Goal: Check status: Check status

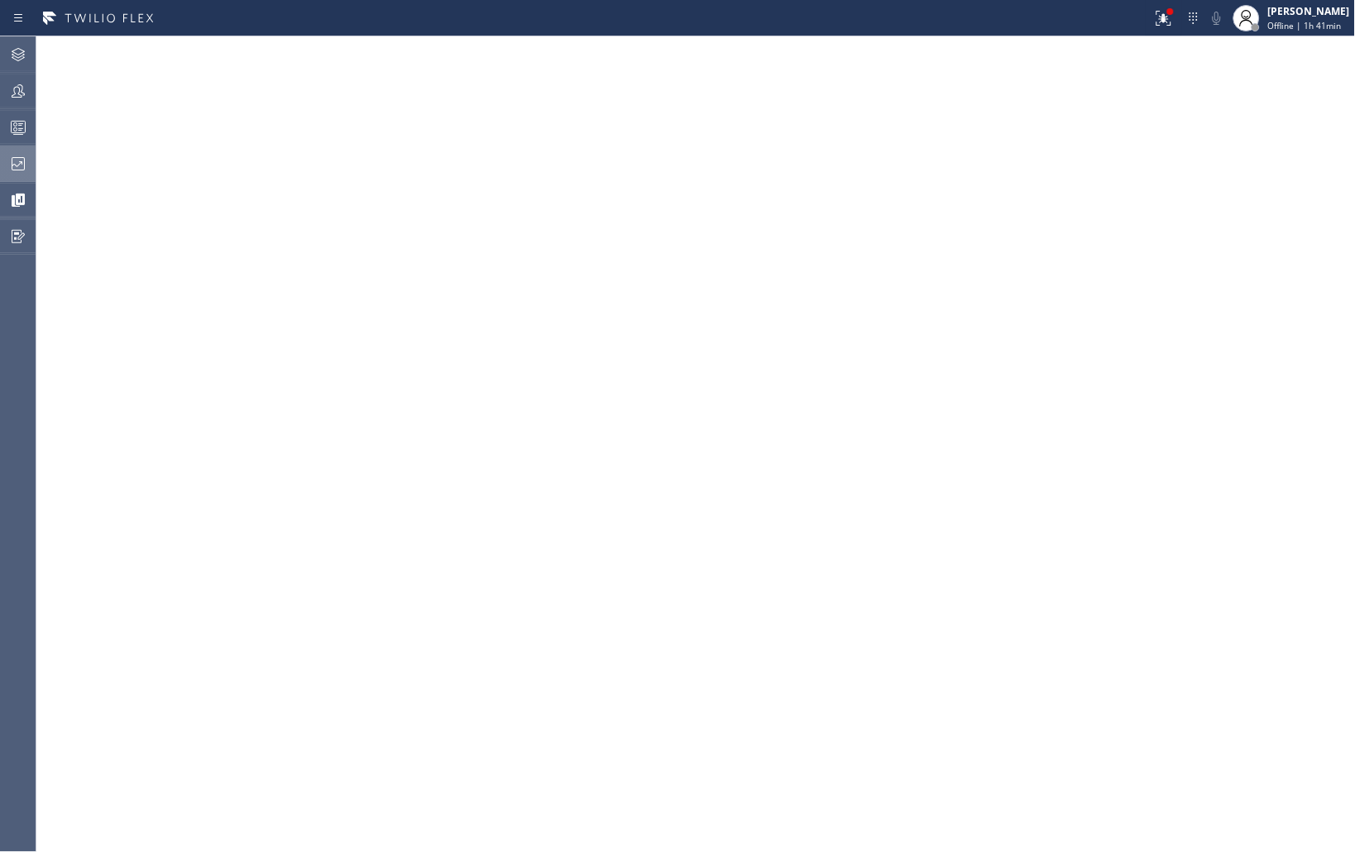
click at [11, 160] on icon at bounding box center [18, 164] width 20 height 20
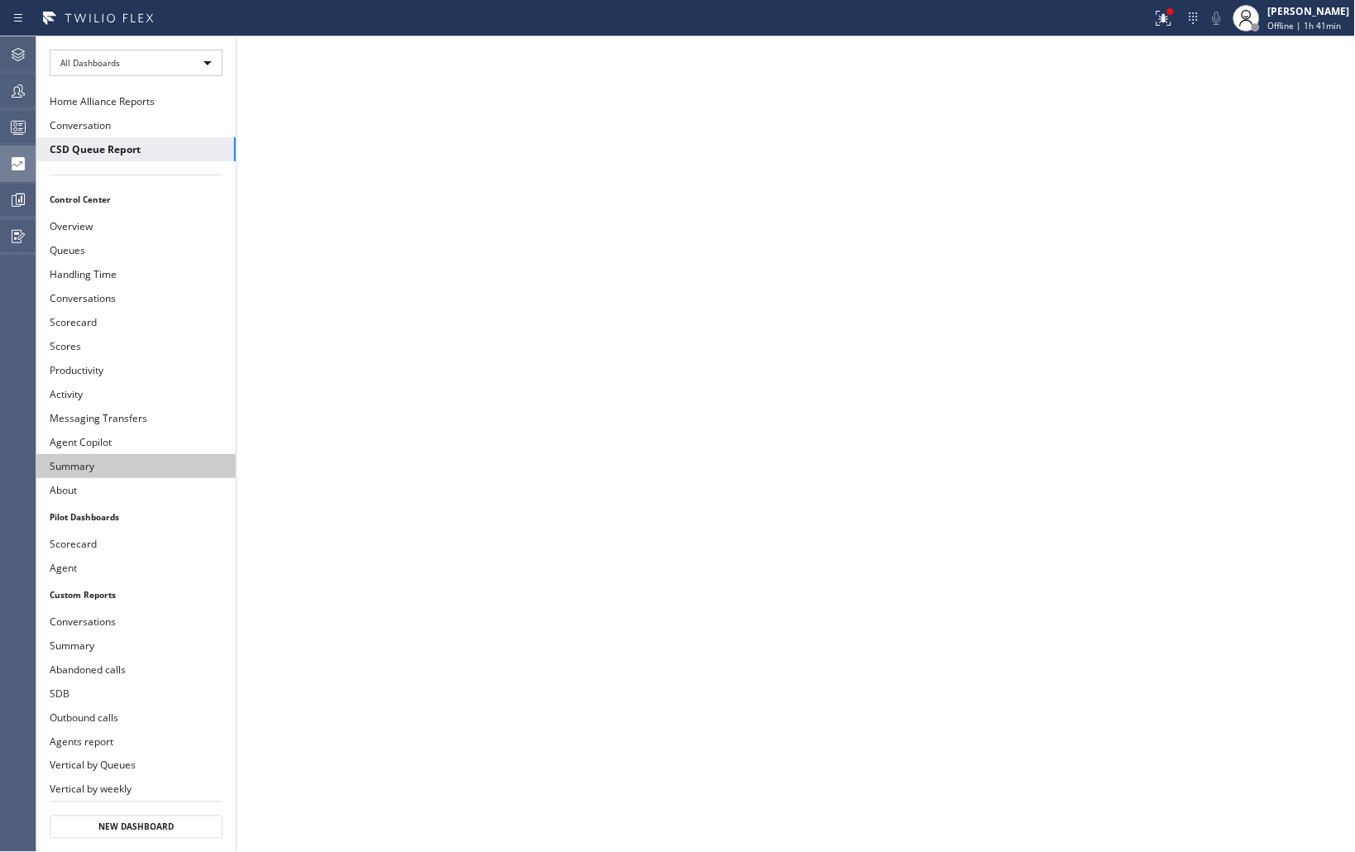
click at [84, 471] on button "Summary" at bounding box center [135, 466] width 199 height 24
click at [1282, 18] on div "[PERSON_NAME] Offline | 1h 41min" at bounding box center [1309, 17] width 90 height 29
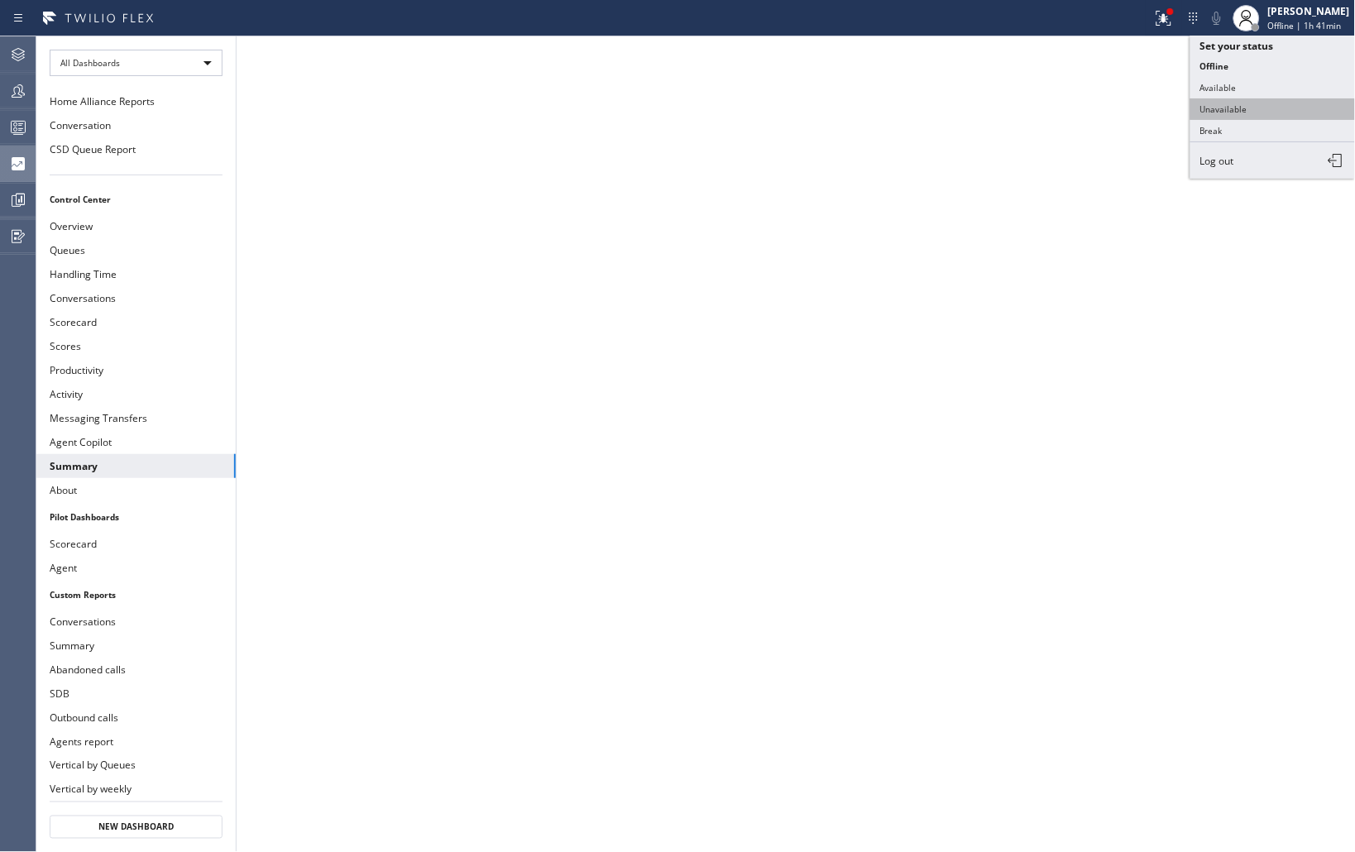
click at [1230, 109] on button "Unavailable" at bounding box center [1272, 109] width 165 height 22
